Goal: Task Accomplishment & Management: Use online tool/utility

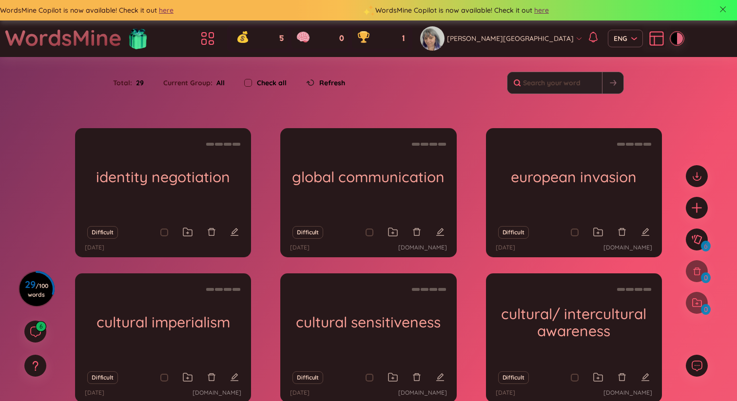
scroll to position [41, 0]
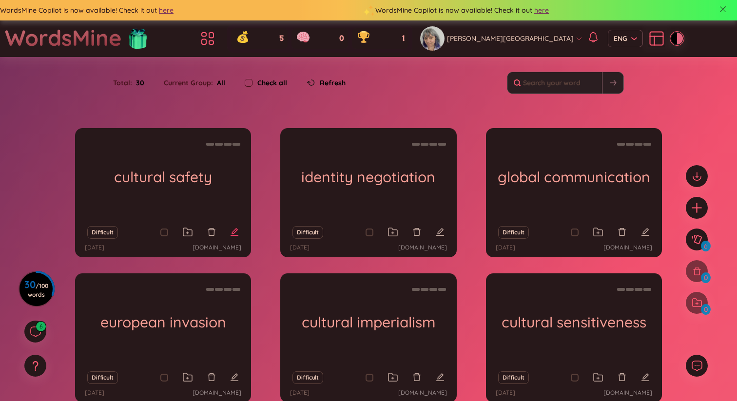
click at [236, 232] on icon "edit" at bounding box center [234, 232] width 9 height 9
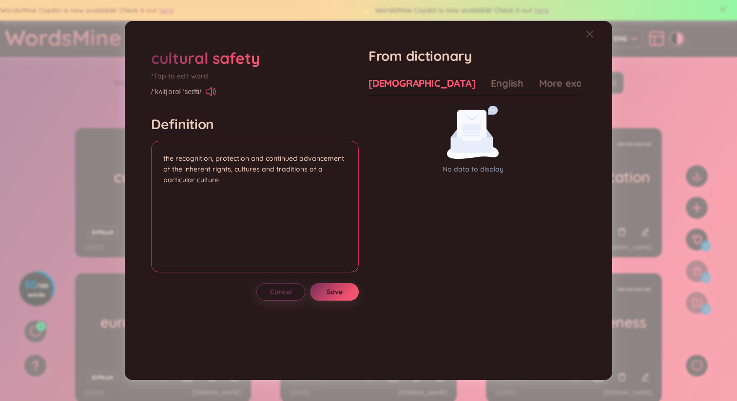
click at [238, 184] on textarea "the recognition, protection and continued advancement of the inherent rights, c…" at bounding box center [255, 207] width 208 height 132
click at [491, 83] on div "English" at bounding box center [507, 84] width 33 height 14
click at [256, 182] on textarea "the recognition, protection and continued advancement of the inherent rights, c…" at bounding box center [255, 207] width 208 height 132
paste textarea ""Cultural safety is the ‘outcome of education that enables safe services to be …"
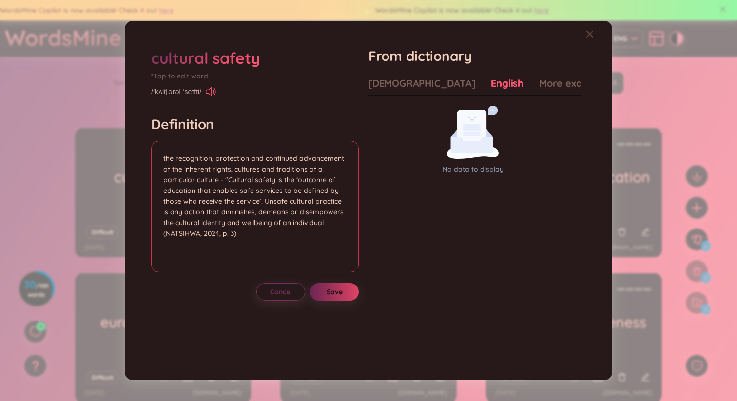
type textarea "the recognition, protection and continued advancement of the inherent rights, c…"
click at [333, 290] on span "Save" at bounding box center [334, 292] width 16 height 10
